Goal: Task Accomplishment & Management: Manage account settings

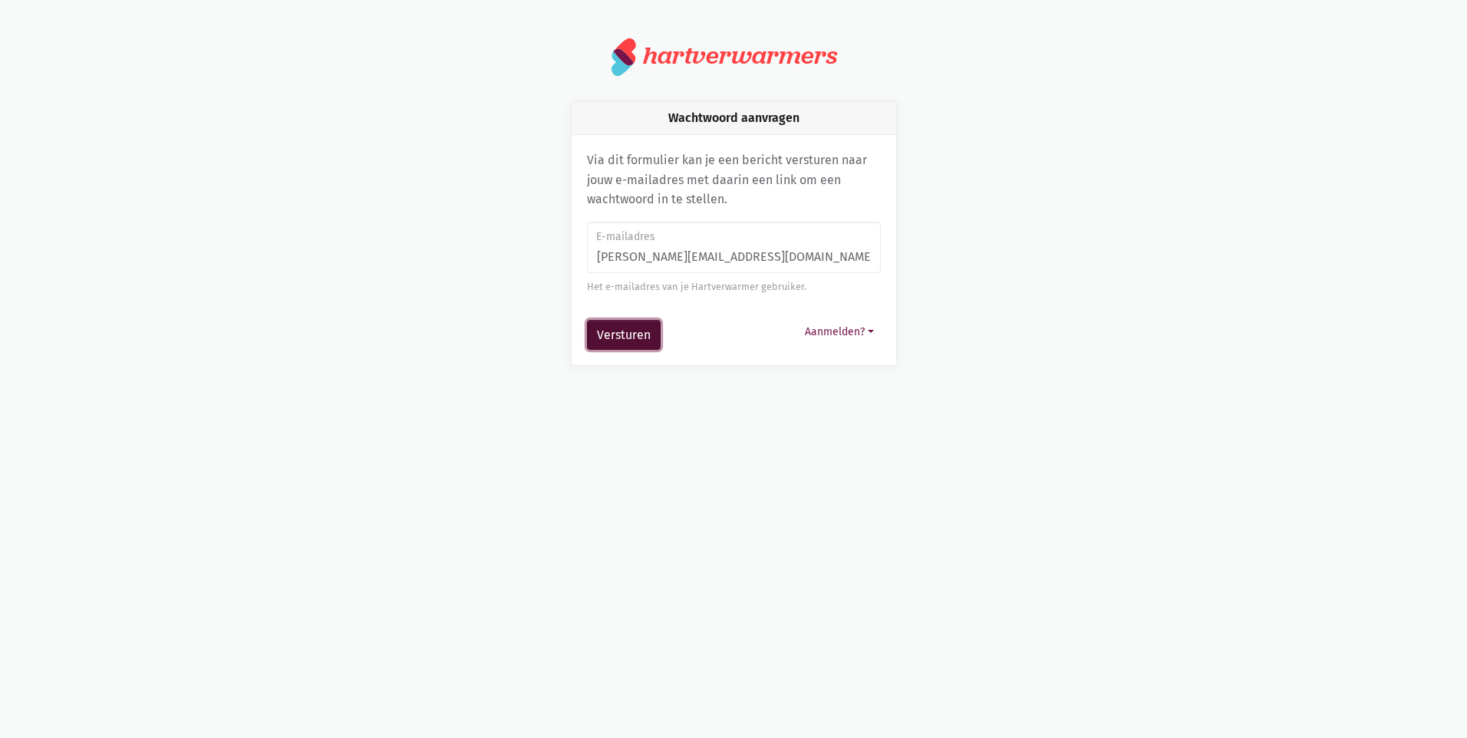
click at [650, 324] on button "Versturen" at bounding box center [624, 335] width 74 height 31
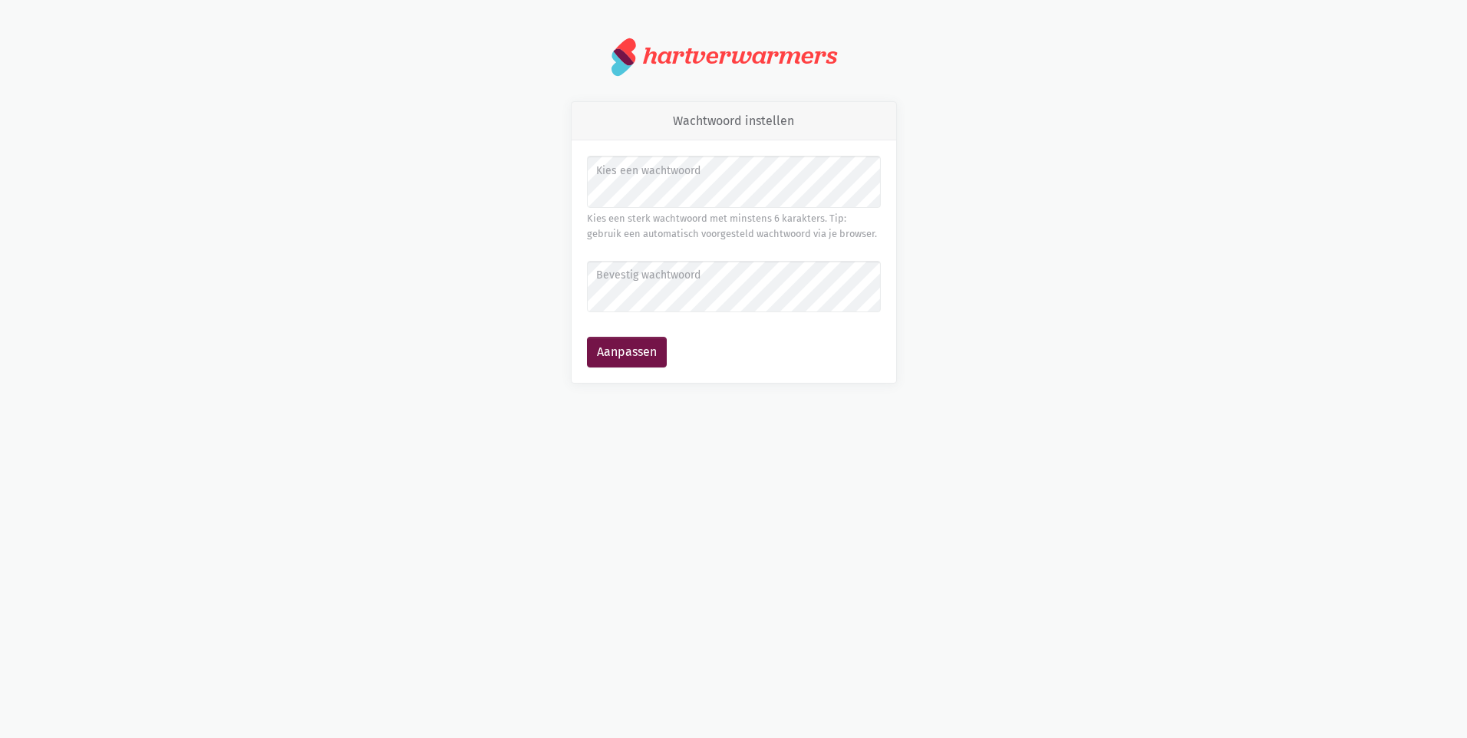
click at [705, 275] on label "Bevestig wachtwoord" at bounding box center [733, 275] width 274 height 17
click at [616, 364] on button "Aanpassen" at bounding box center [627, 352] width 80 height 31
